Goal: Information Seeking & Learning: Learn about a topic

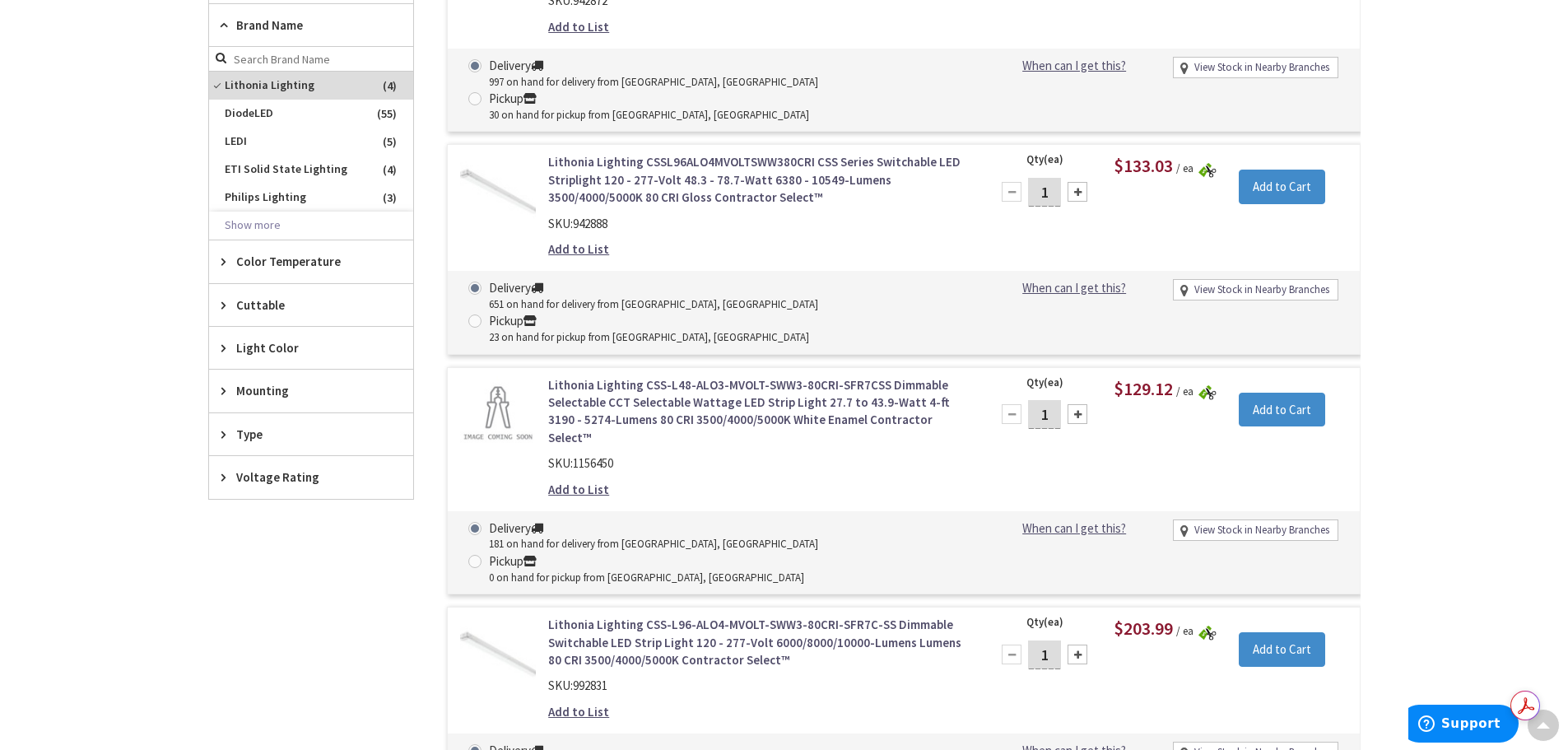
scroll to position [1182, 0]
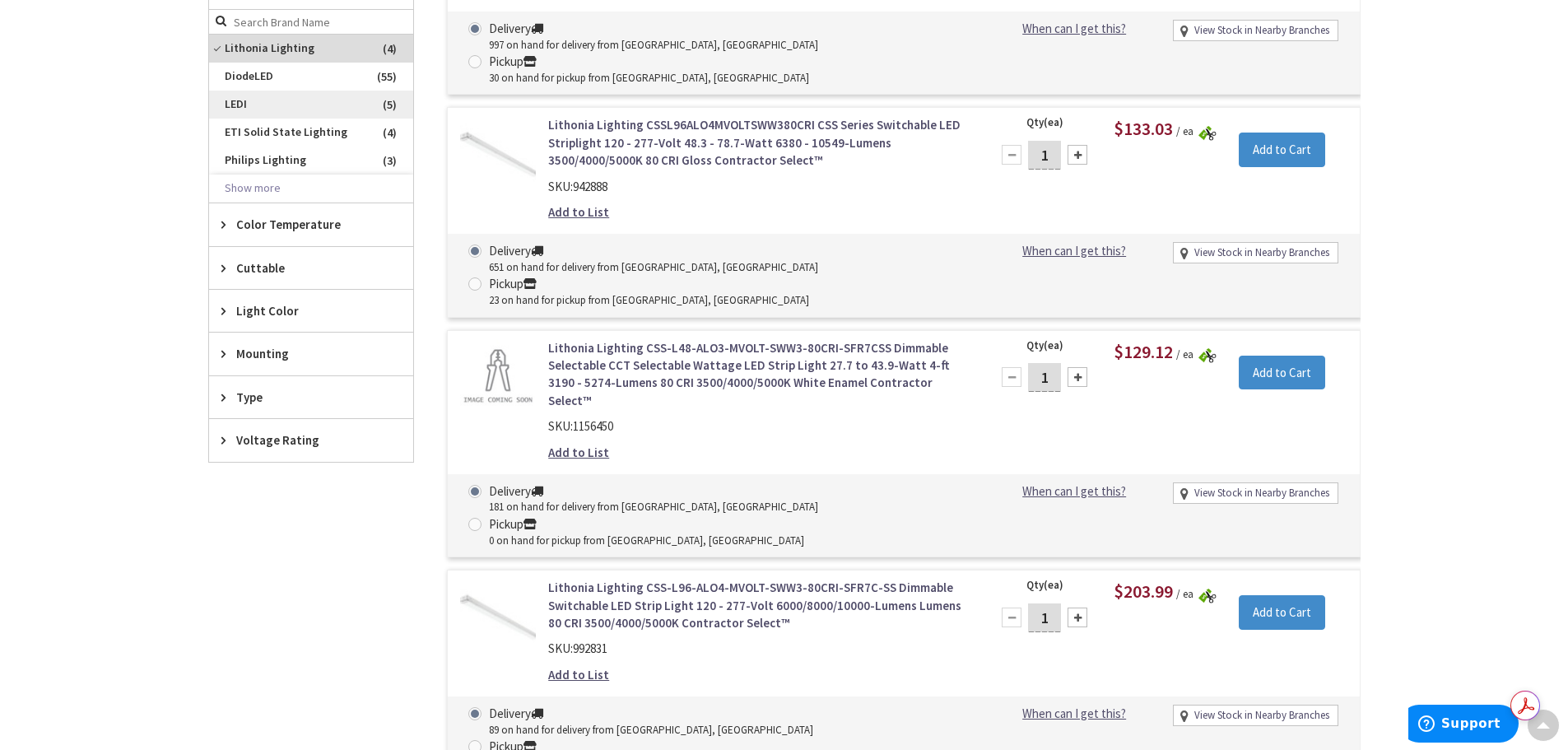
drag, startPoint x: 219, startPoint y: 50, endPoint x: 219, endPoint y: 80, distance: 30.0
click at [219, 50] on span "Lithonia Lighting" at bounding box center [311, 48] width 204 height 28
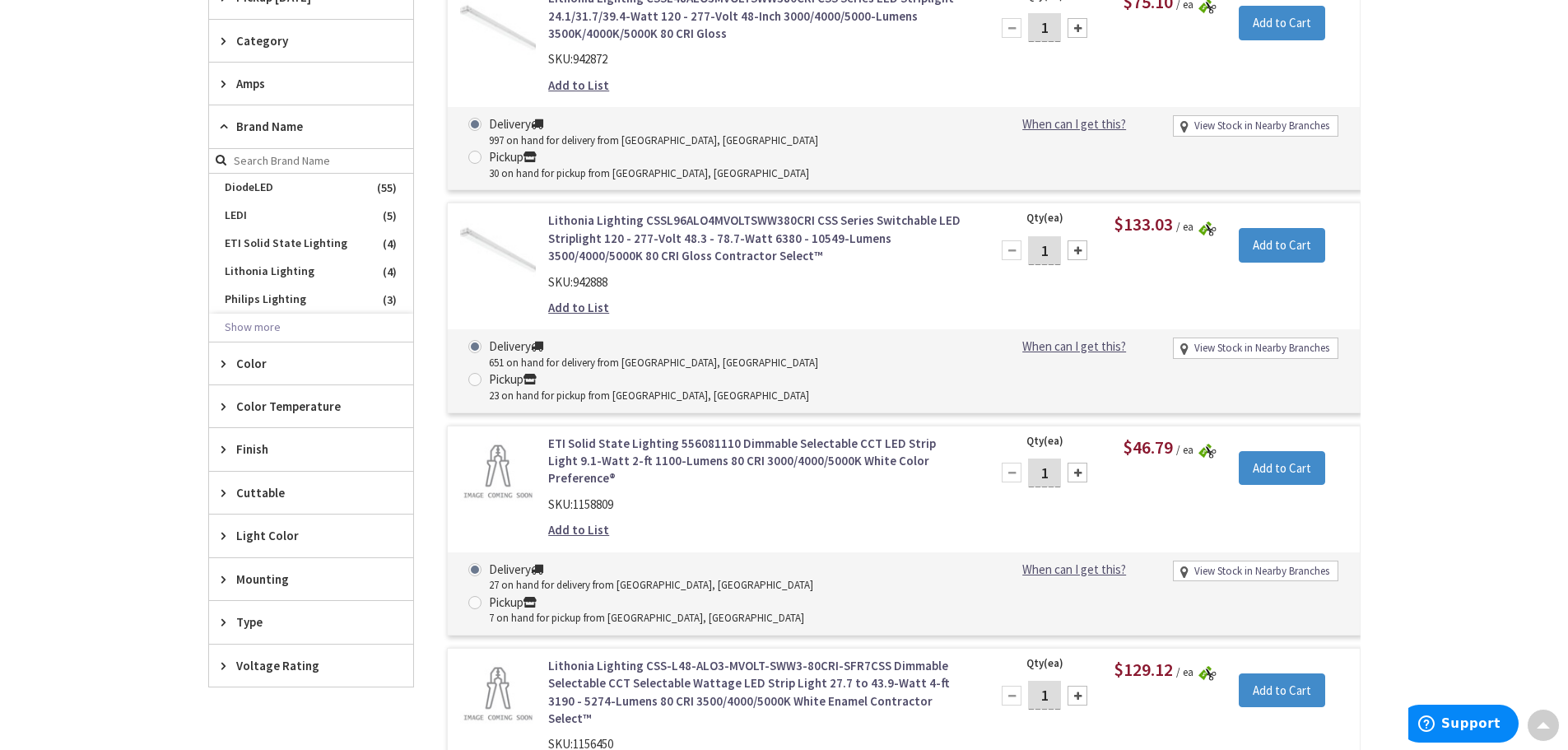
scroll to position [1904, 0]
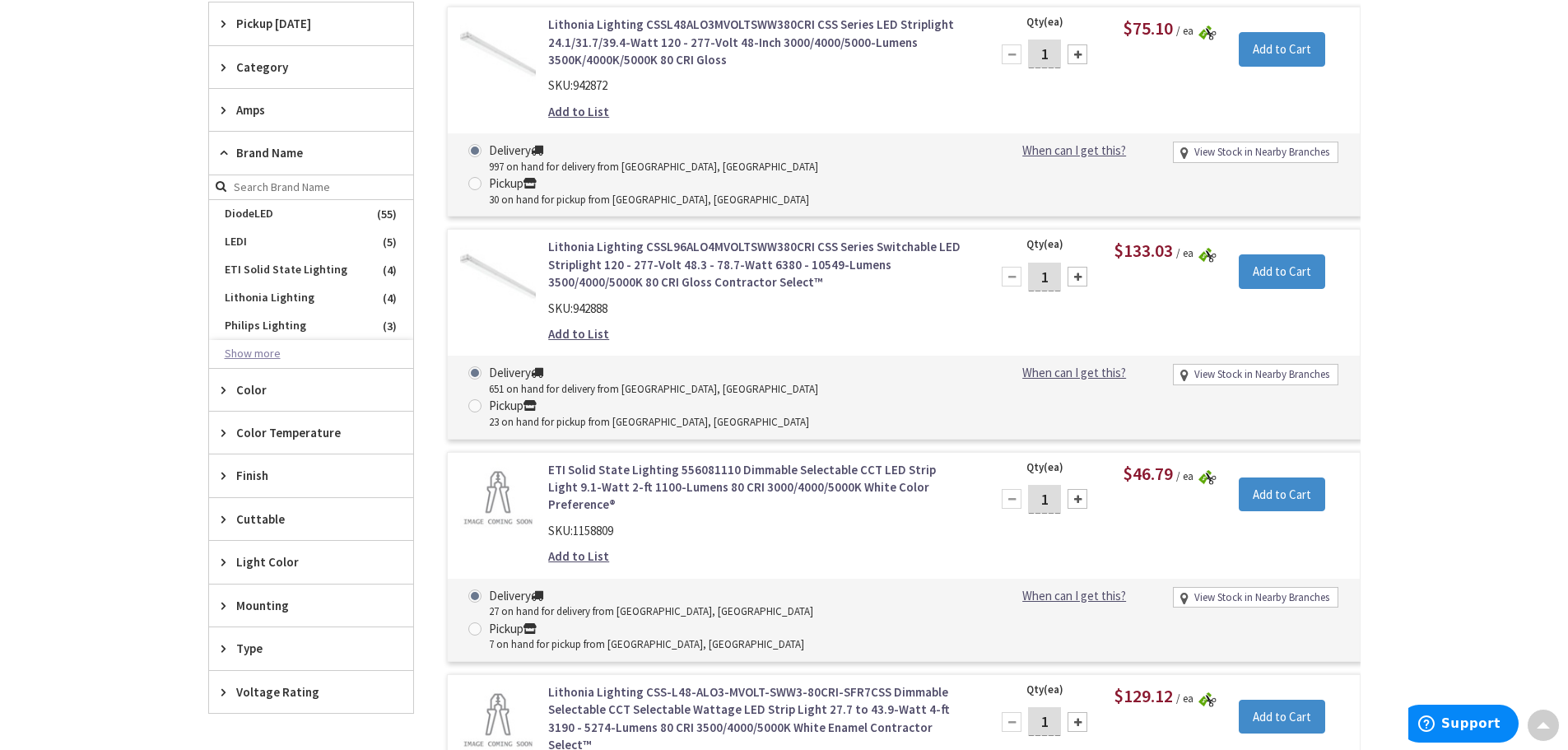
click at [253, 356] on button "Show more" at bounding box center [311, 353] width 204 height 28
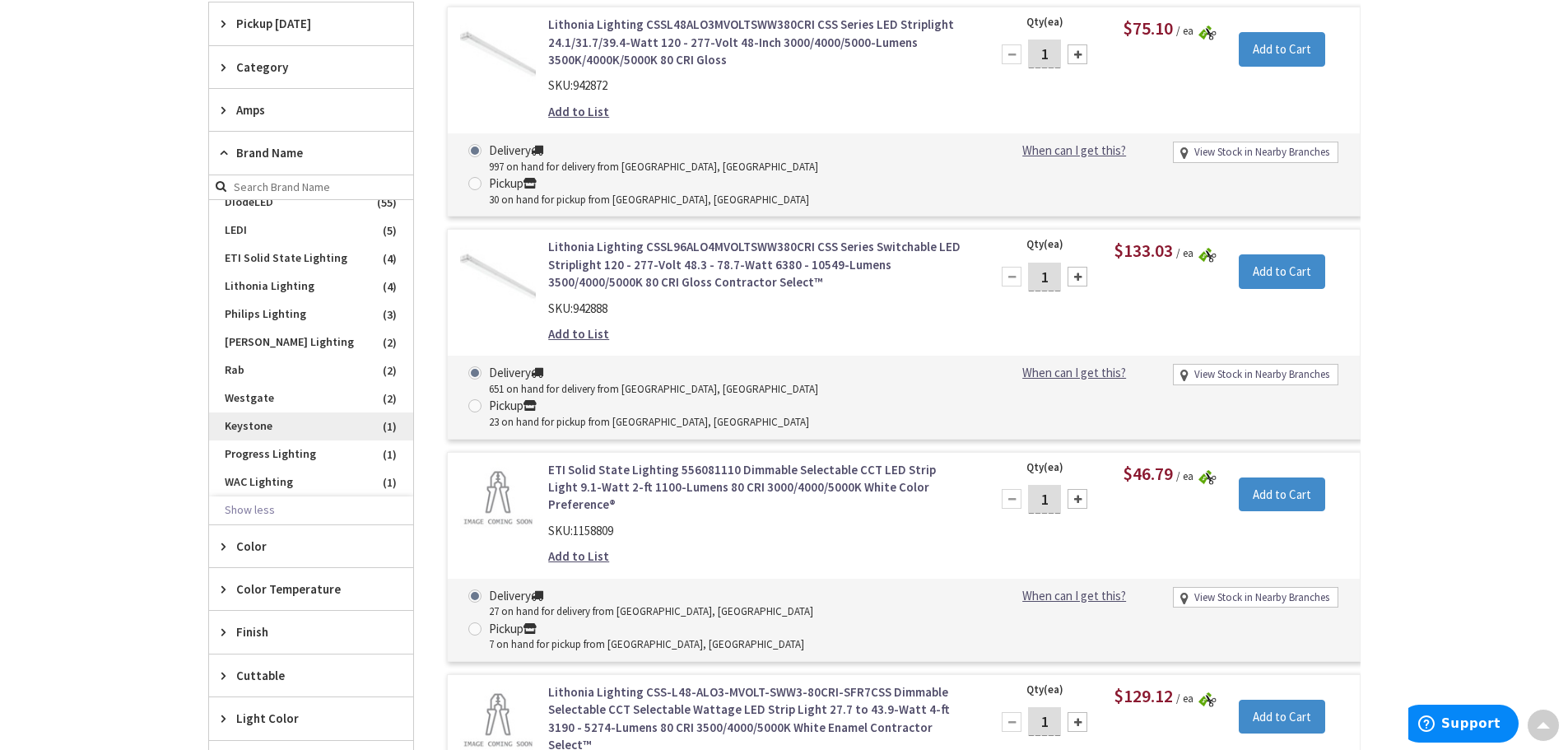
scroll to position [0, 0]
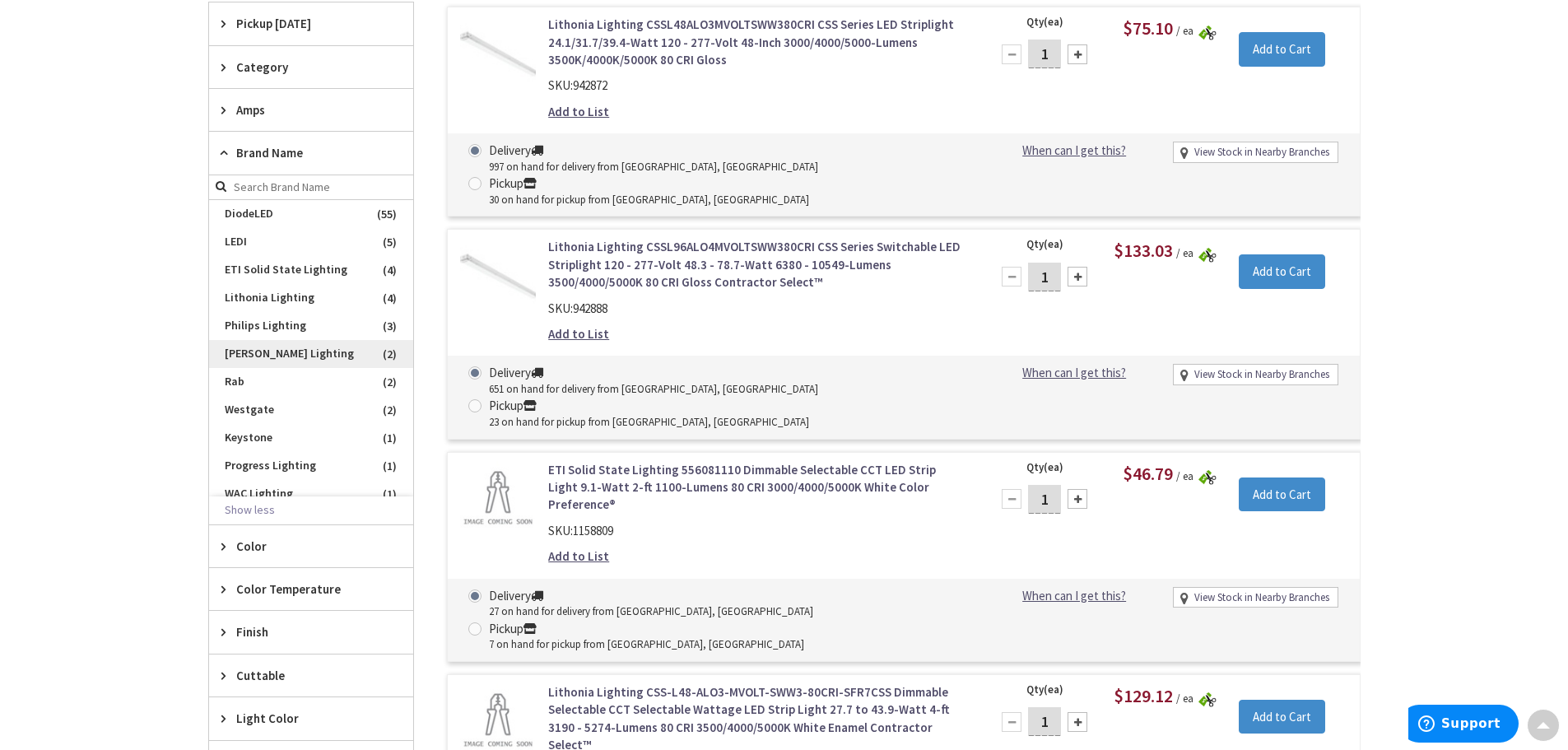
click at [270, 356] on span "Cooper Lighting" at bounding box center [311, 353] width 204 height 28
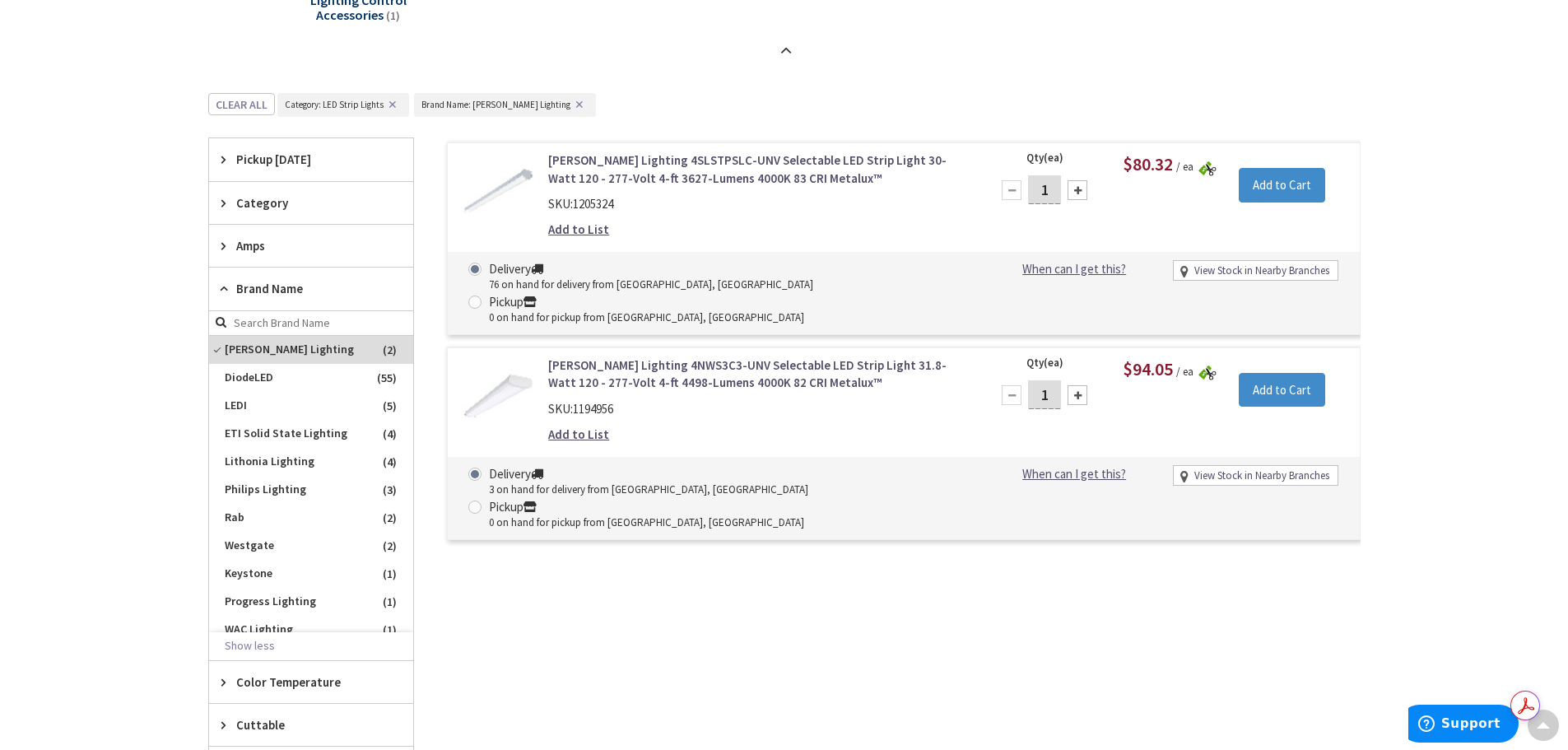
scroll to position [897, 0]
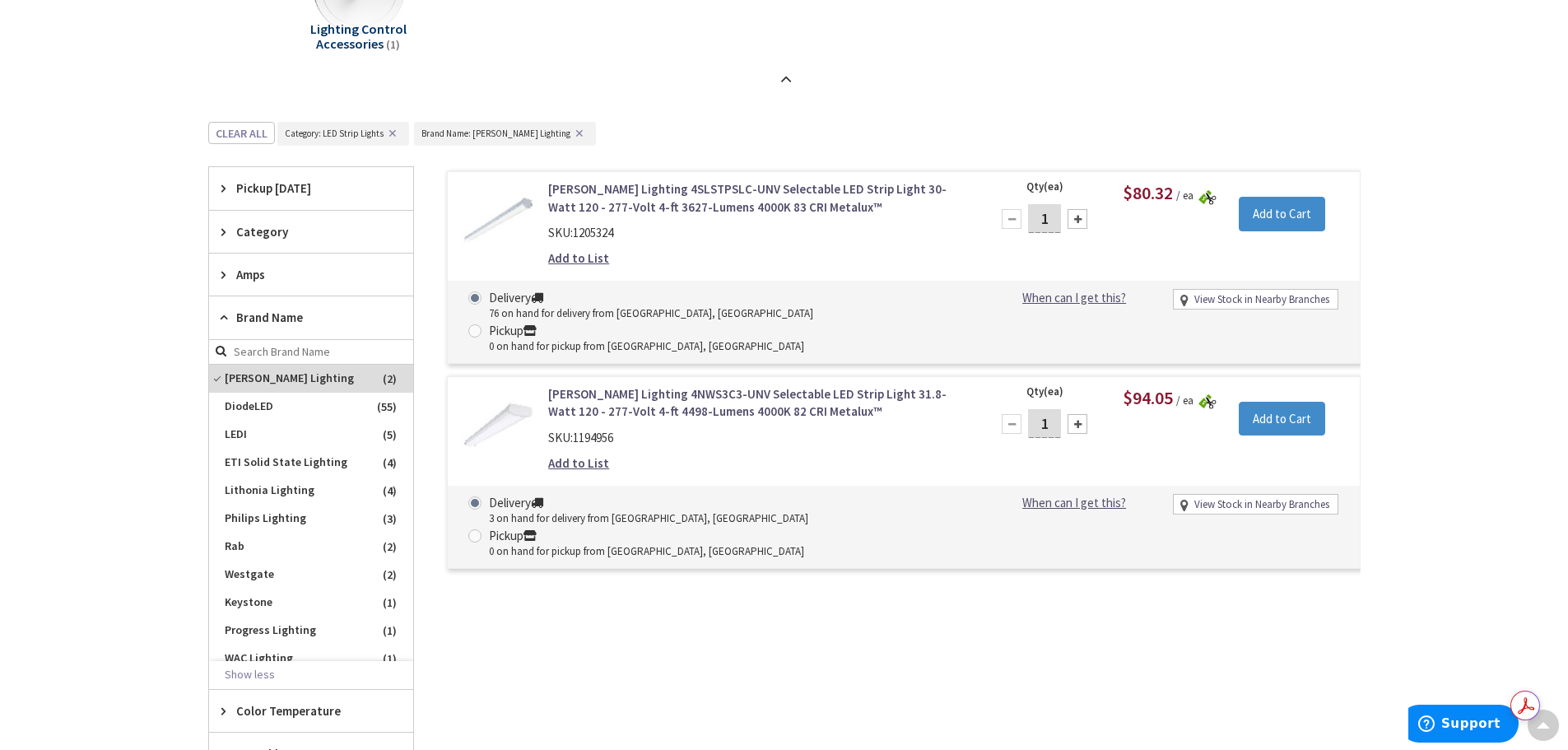
click at [644, 191] on link "Cooper Lighting 4SLSTPSLC-UNV Selectable LED Strip Light 30-Watt 120 - 277-Volt…" at bounding box center [758, 198] width 419 height 35
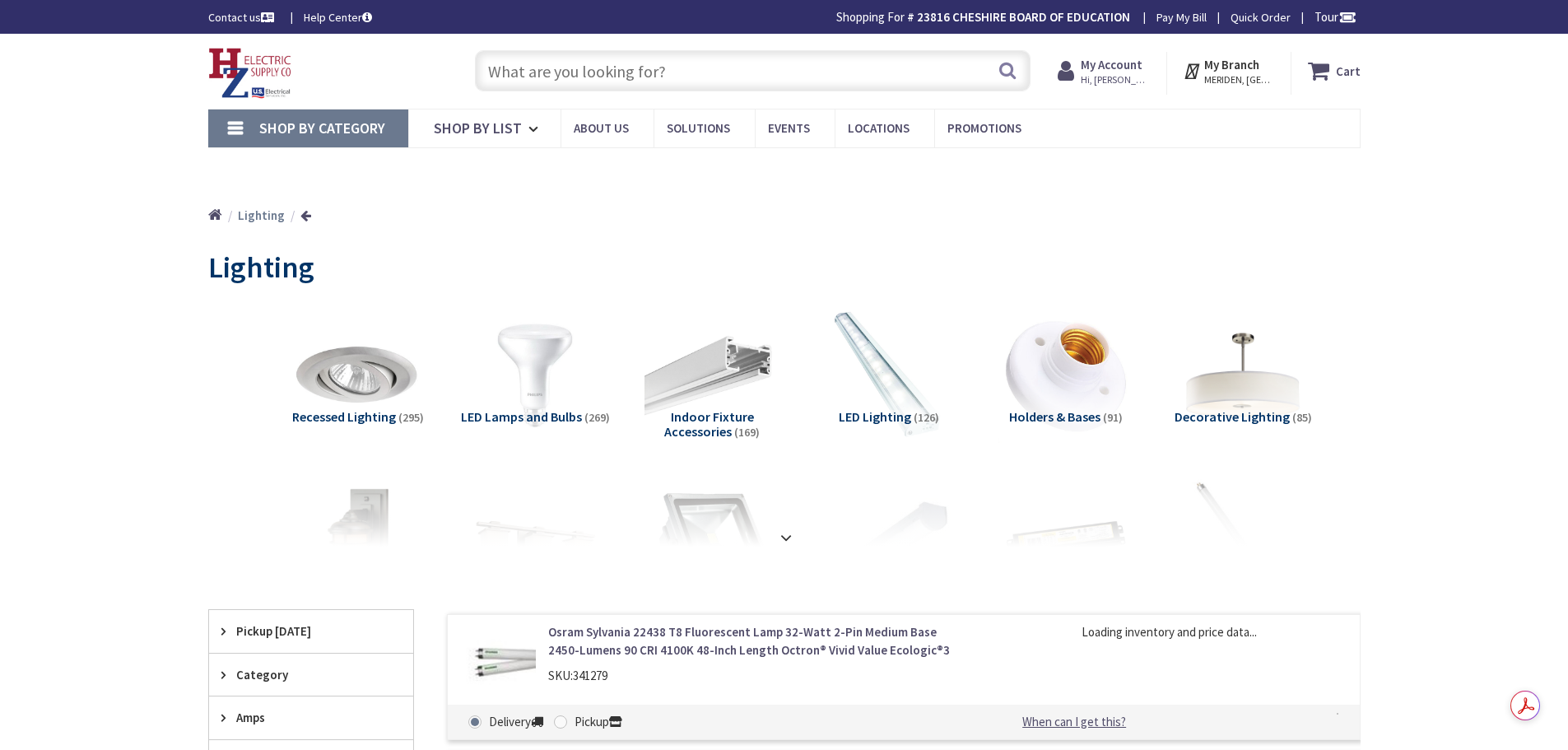
type input "[GEOGRAPHIC_DATA], [GEOGRAPHIC_DATA], [GEOGRAPHIC_DATA]"
